Goal: Find specific page/section: Find specific page/section

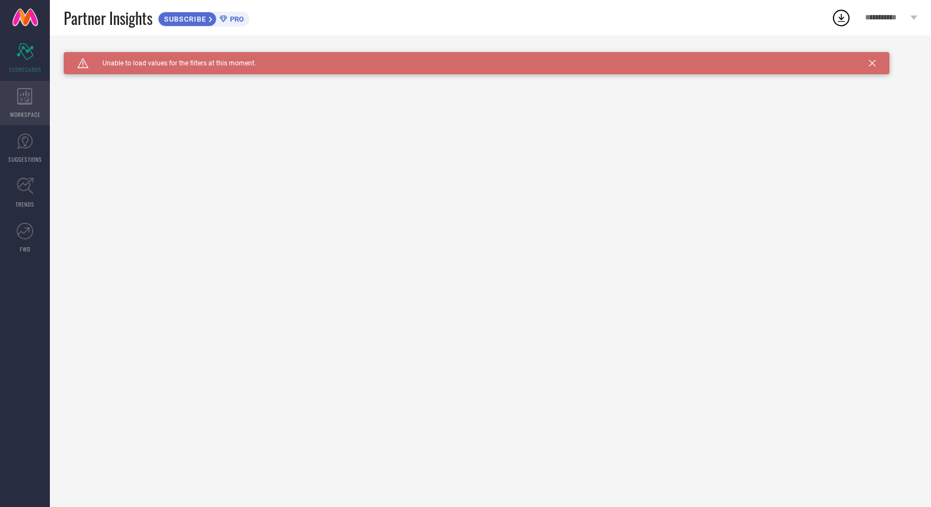
click at [31, 88] on icon at bounding box center [24, 96] width 15 height 17
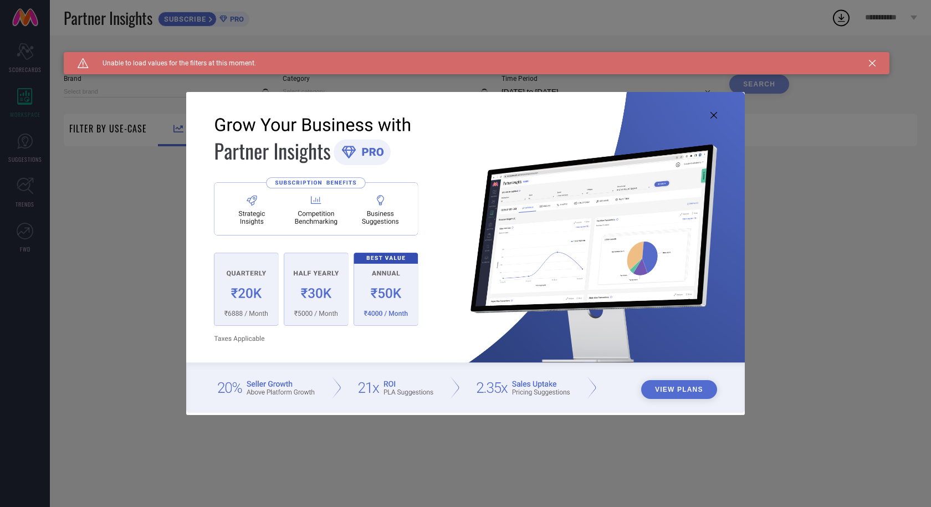
type input "1 STOP FASHION"
type input "All"
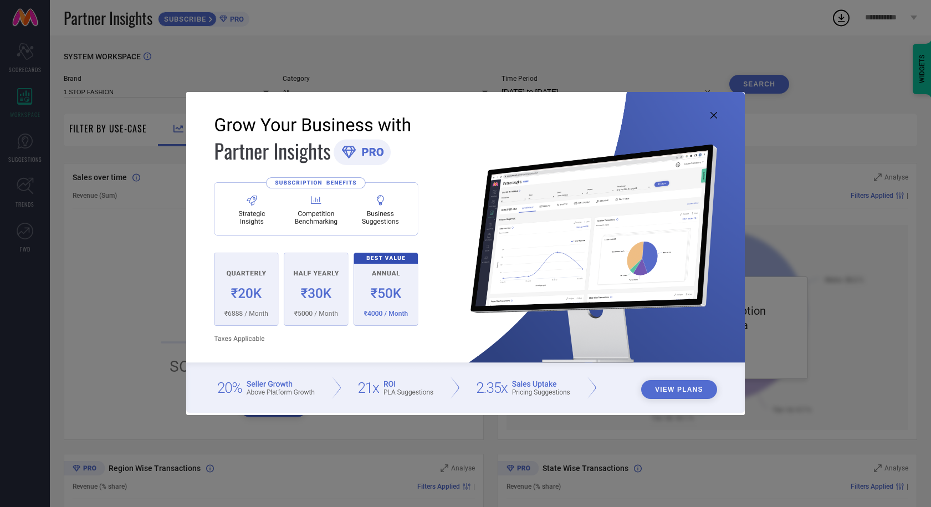
click at [844, 130] on div "View Plans" at bounding box center [465, 253] width 931 height 507
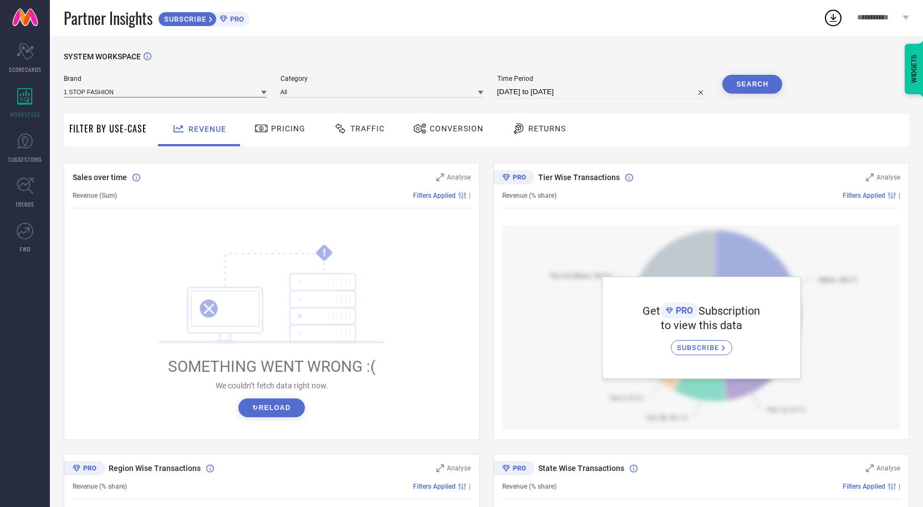
click at [139, 91] on input at bounding box center [165, 92] width 203 height 12
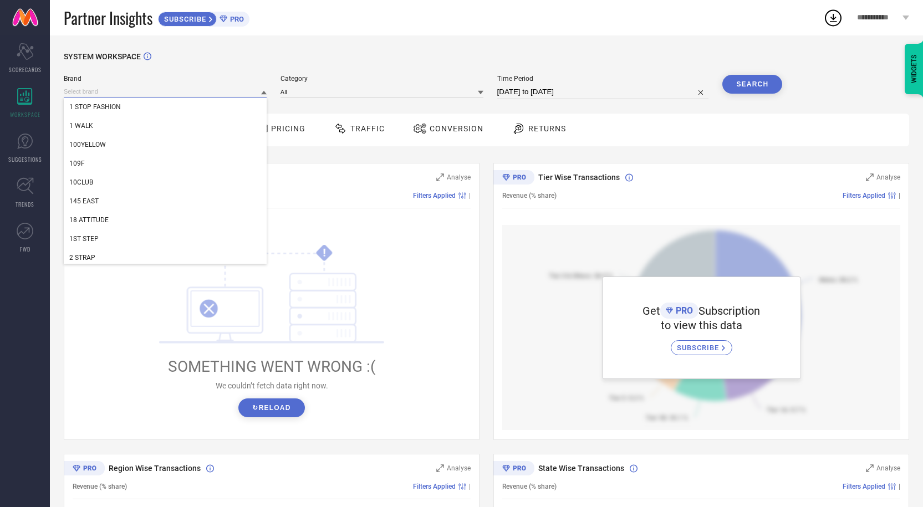
click at [139, 91] on input at bounding box center [165, 92] width 203 height 12
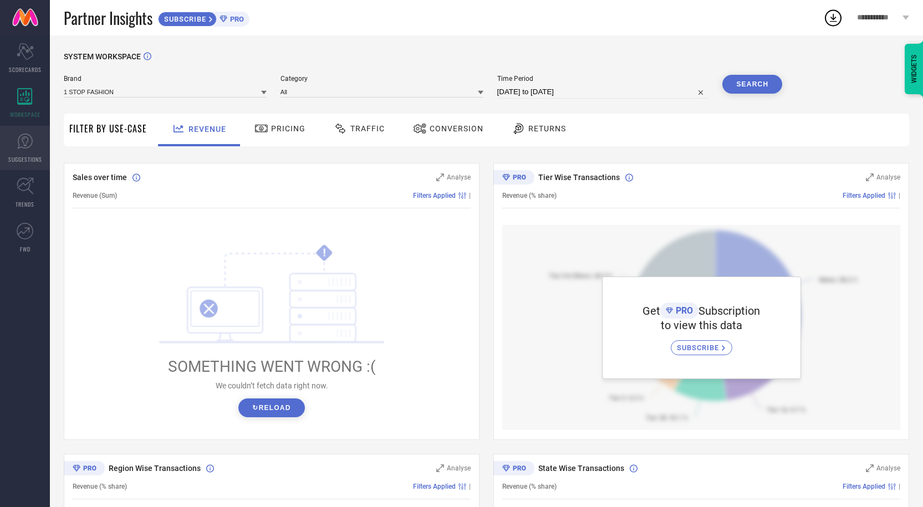
click at [21, 147] on icon at bounding box center [25, 141] width 17 height 17
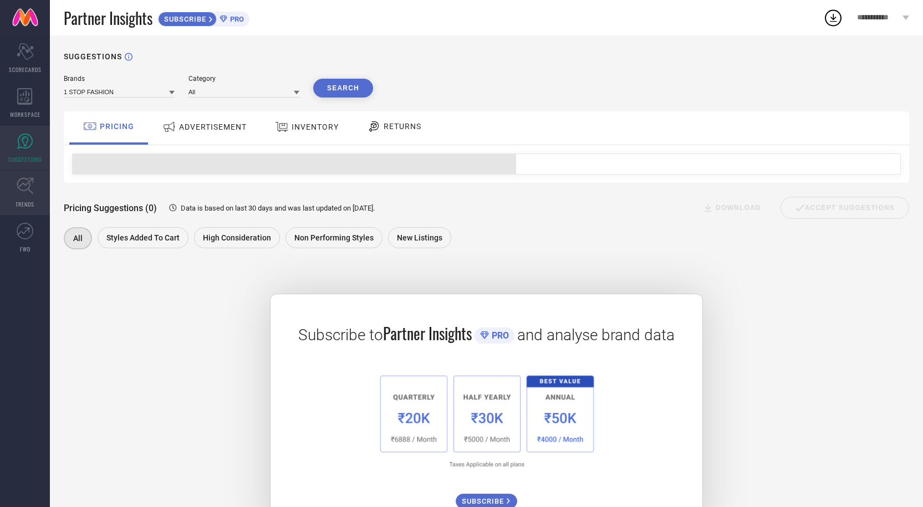
click at [28, 190] on icon at bounding box center [25, 186] width 17 height 17
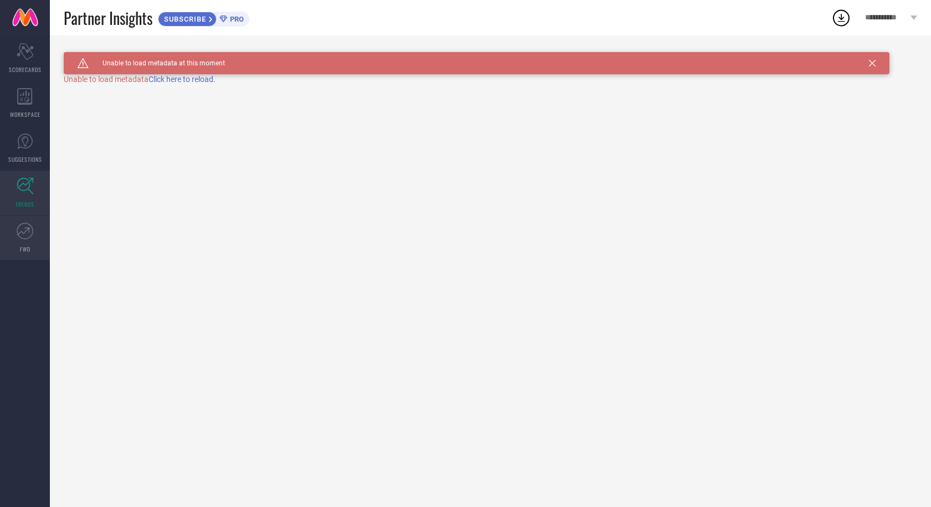
click at [5, 236] on link "FWD" at bounding box center [25, 238] width 50 height 44
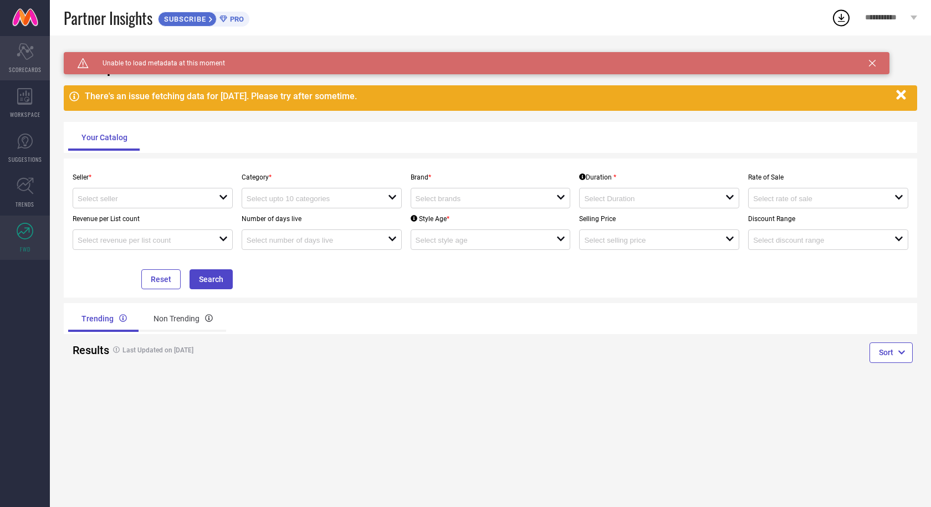
click at [28, 59] on icon at bounding box center [25, 51] width 17 height 17
